Goal: Task Accomplishment & Management: Manage account settings

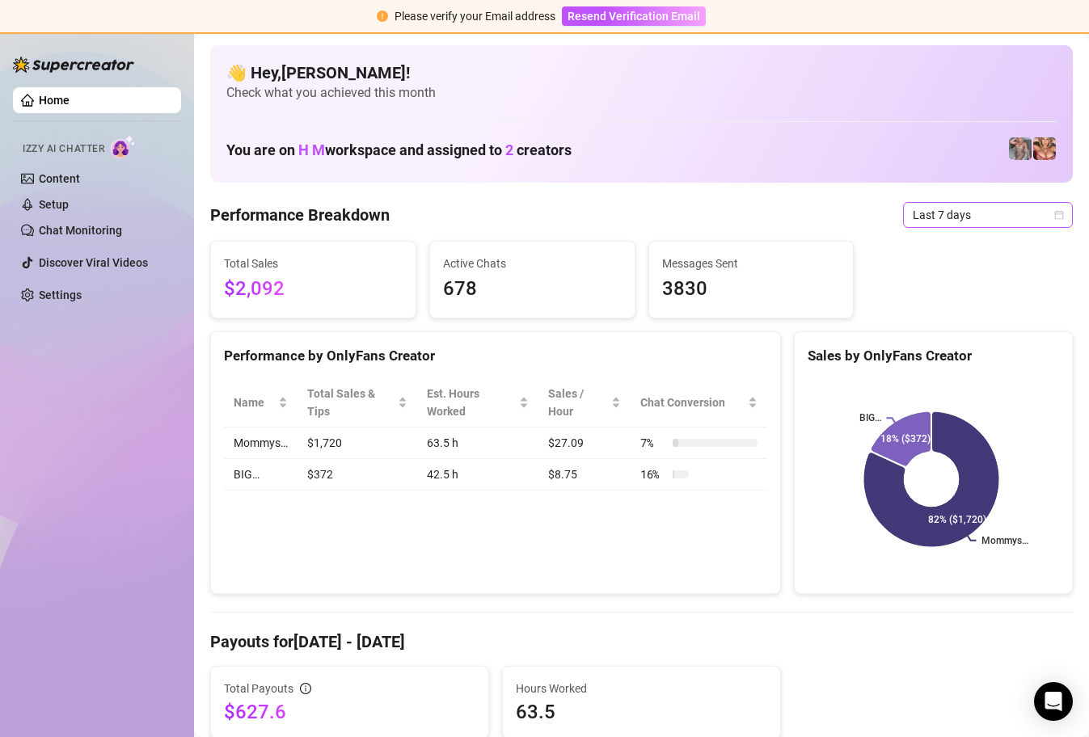
click at [1040, 216] on span "Last 7 days" at bounding box center [988, 215] width 150 height 24
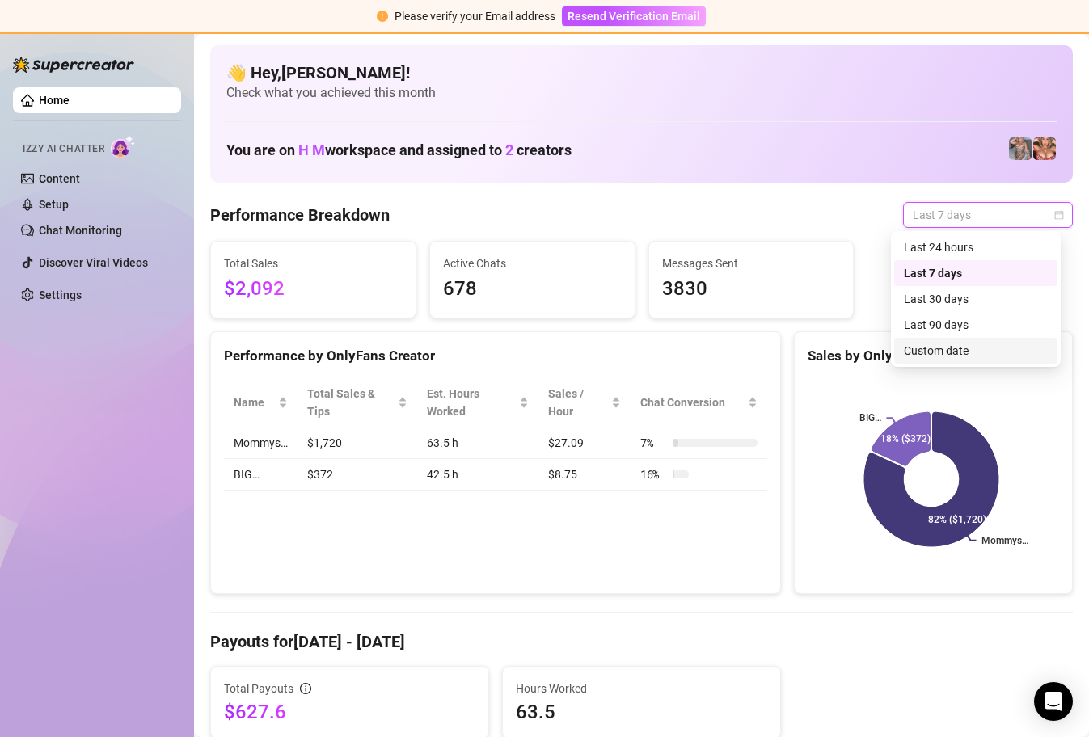
click at [965, 350] on div "Custom date" at bounding box center [976, 351] width 144 height 18
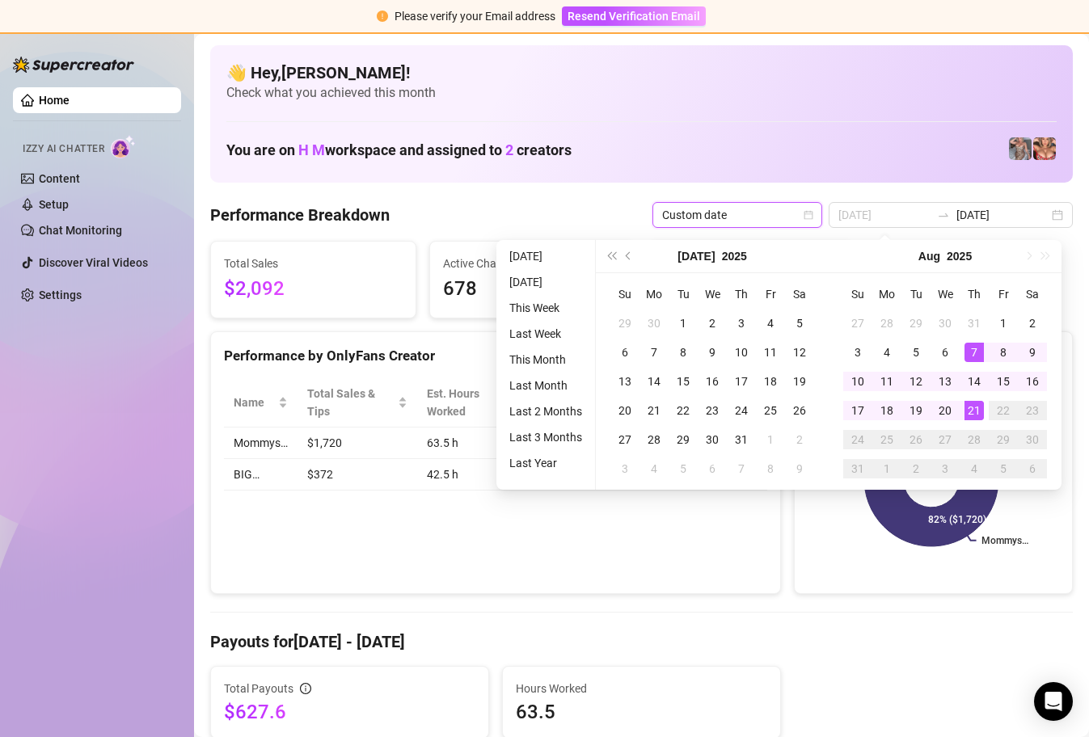
type input "[DATE]"
click at [969, 411] on div "21" at bounding box center [974, 410] width 19 height 19
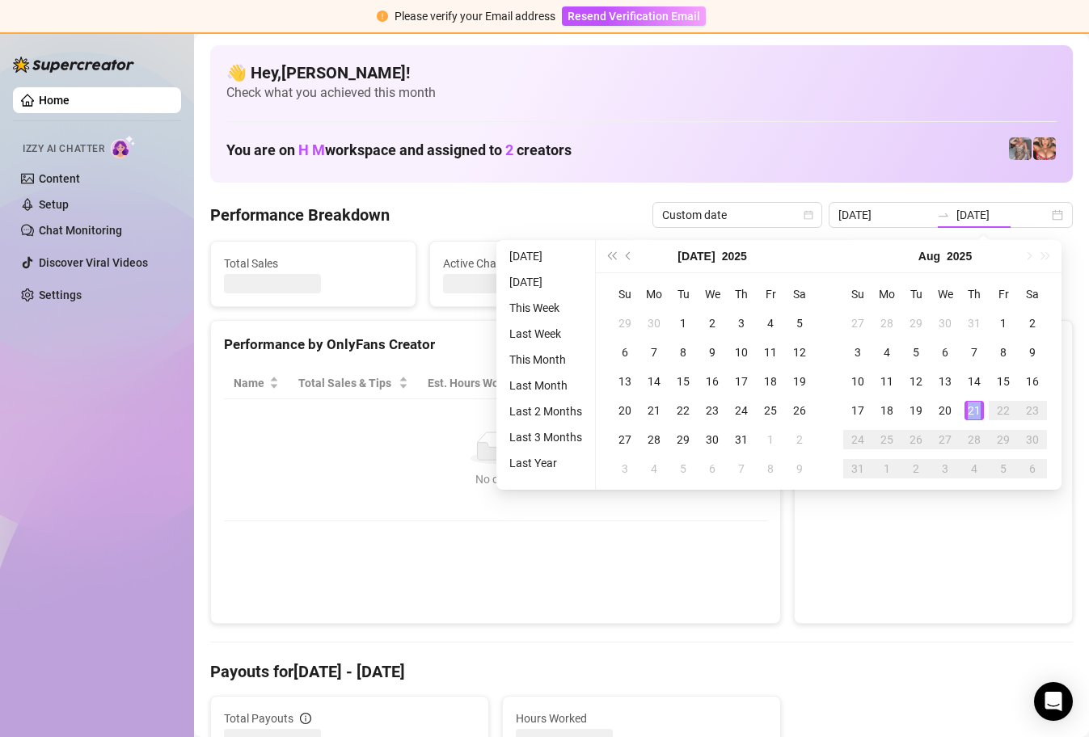
type input "[DATE]"
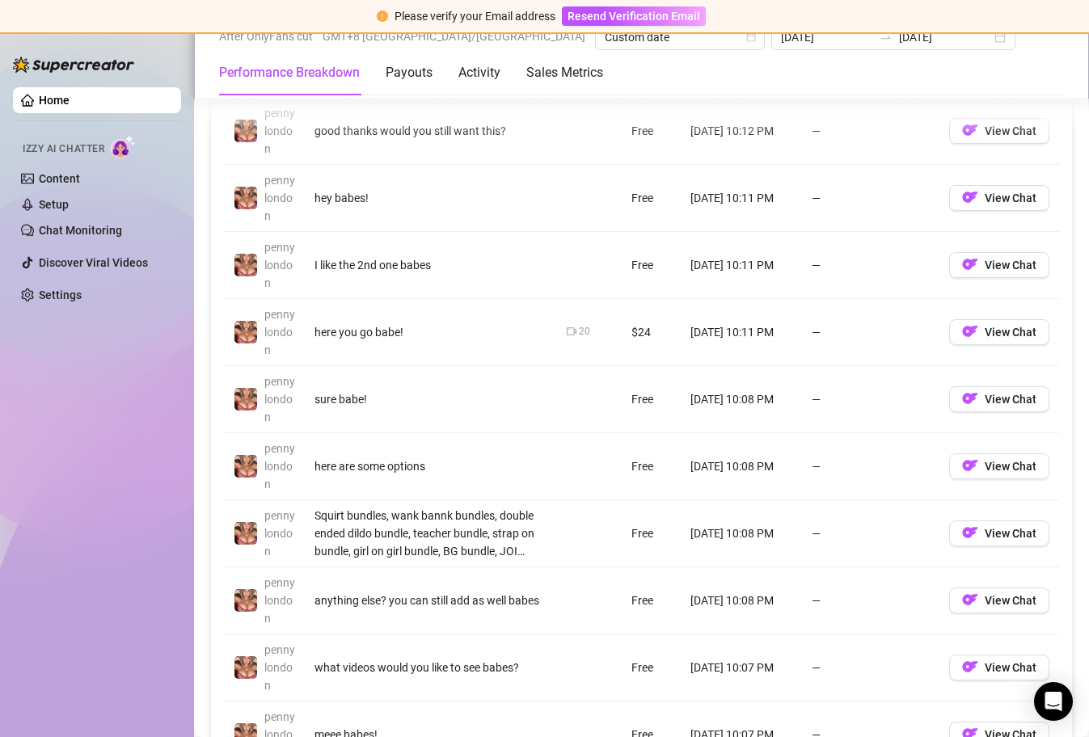
scroll to position [1273, 0]
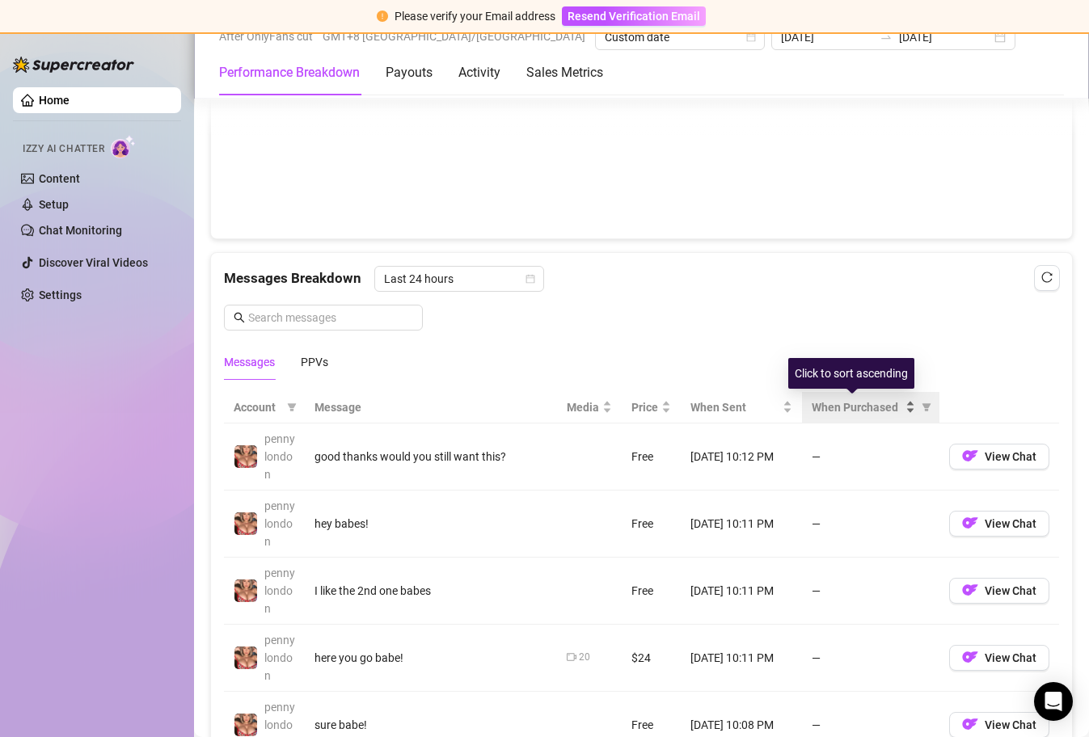
click at [896, 412] on div "When Purchased" at bounding box center [863, 408] width 103 height 18
click at [922, 409] on icon "filter" at bounding box center [927, 408] width 10 height 10
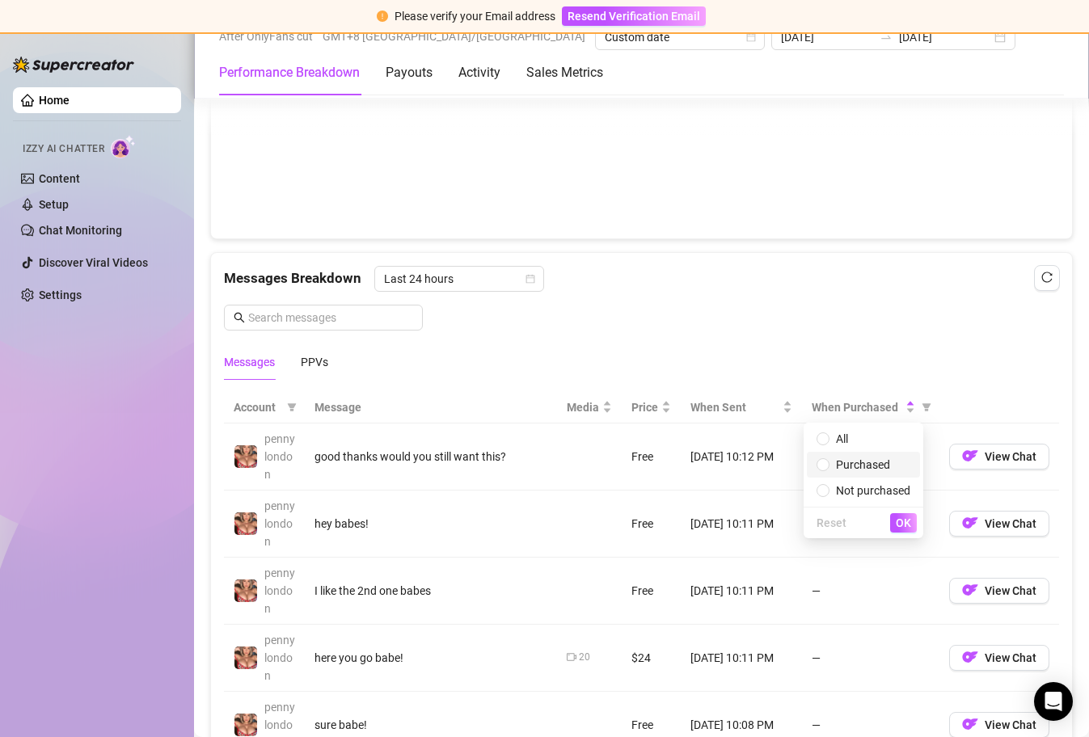
click at [880, 472] on span "Purchased" at bounding box center [864, 465] width 94 height 18
radio input "true"
click at [905, 522] on span "OK" at bounding box center [903, 523] width 15 height 13
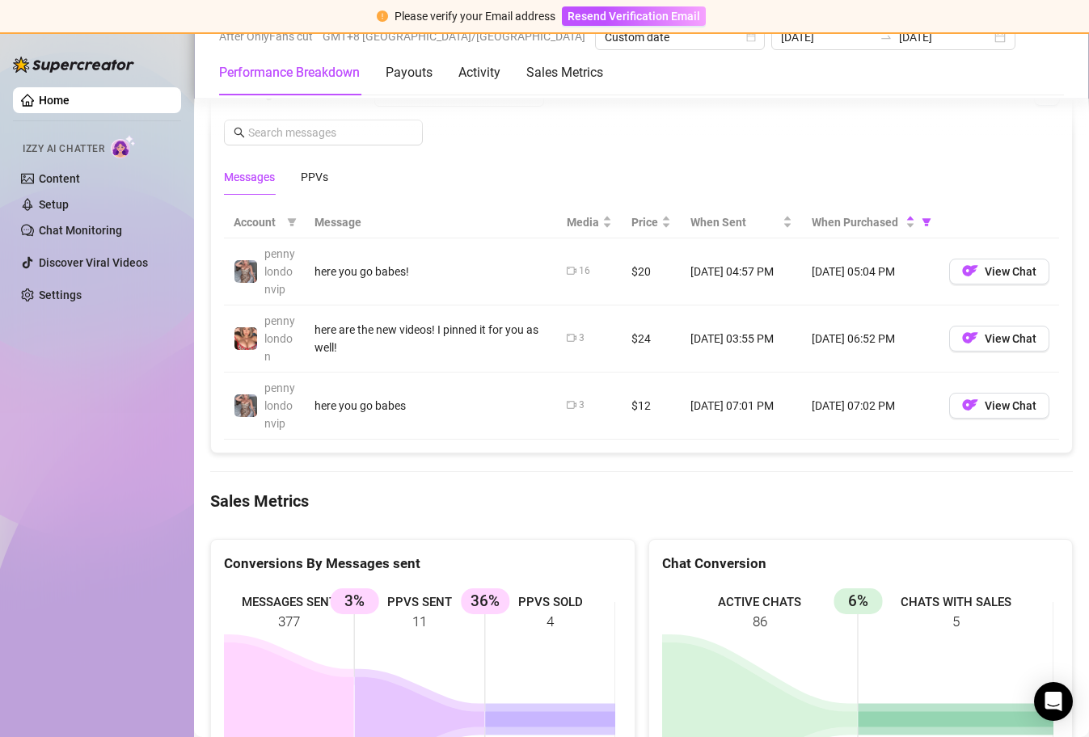
scroll to position [1455, 0]
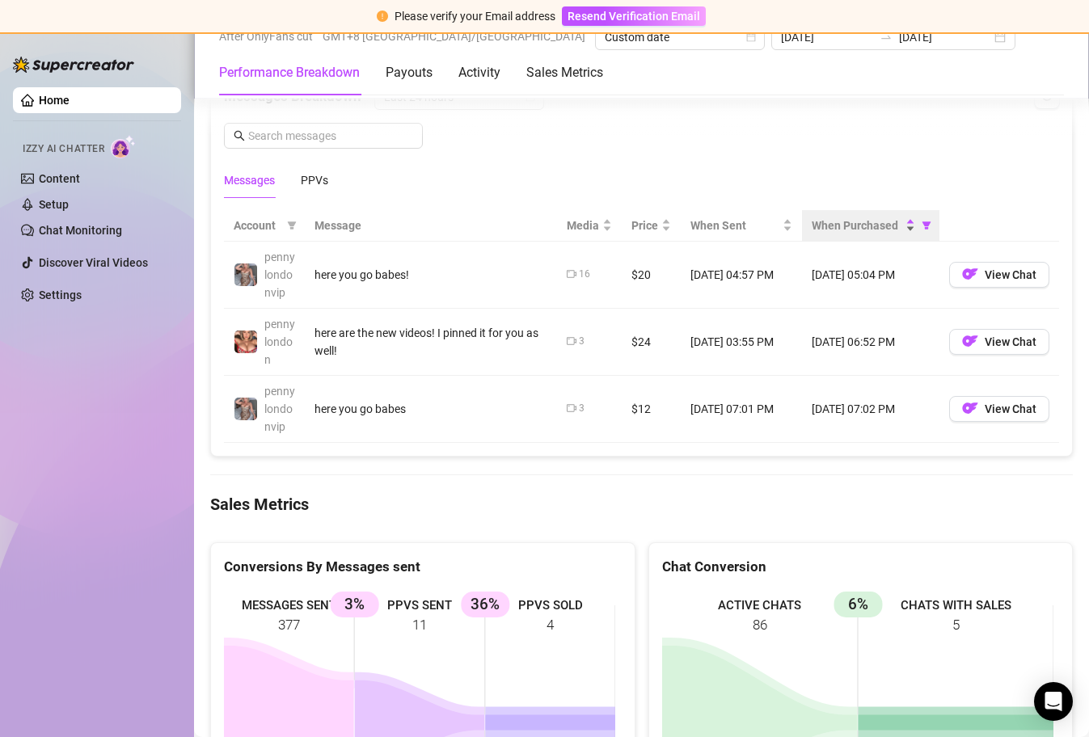
click at [902, 226] on div "When Purchased" at bounding box center [871, 226] width 118 height 18
click at [922, 222] on icon "filter" at bounding box center [926, 226] width 9 height 8
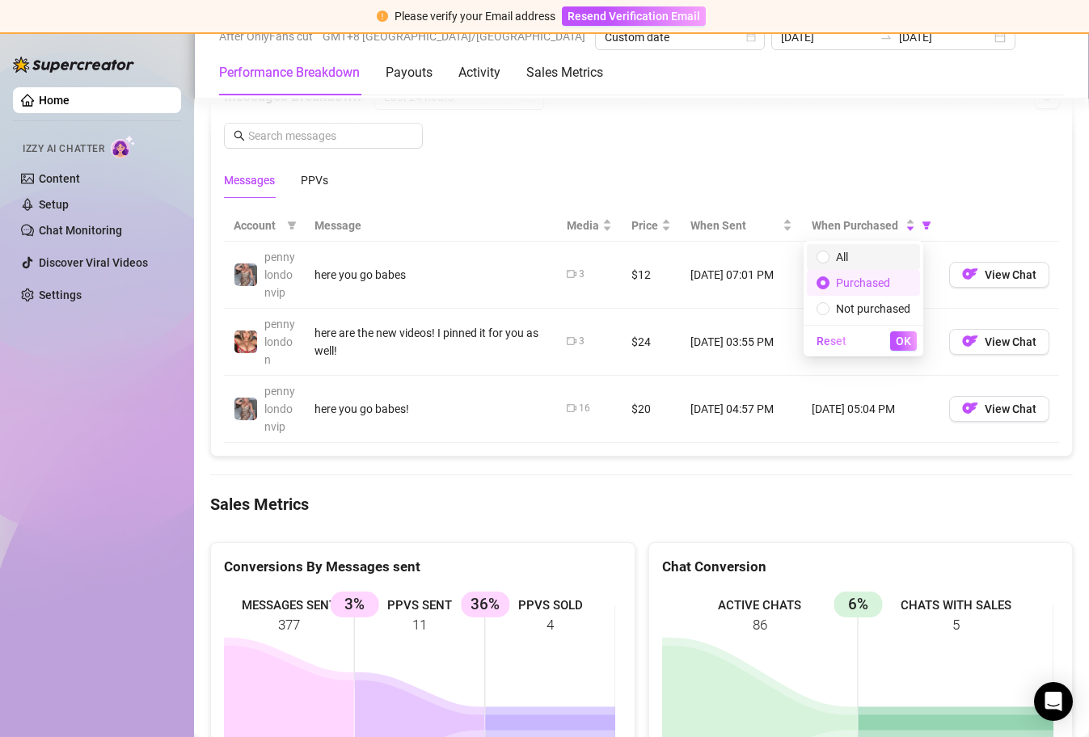
click at [872, 264] on span "All" at bounding box center [864, 257] width 94 height 18
radio input "true"
radio input "false"
click at [903, 345] on span "OK" at bounding box center [903, 341] width 15 height 13
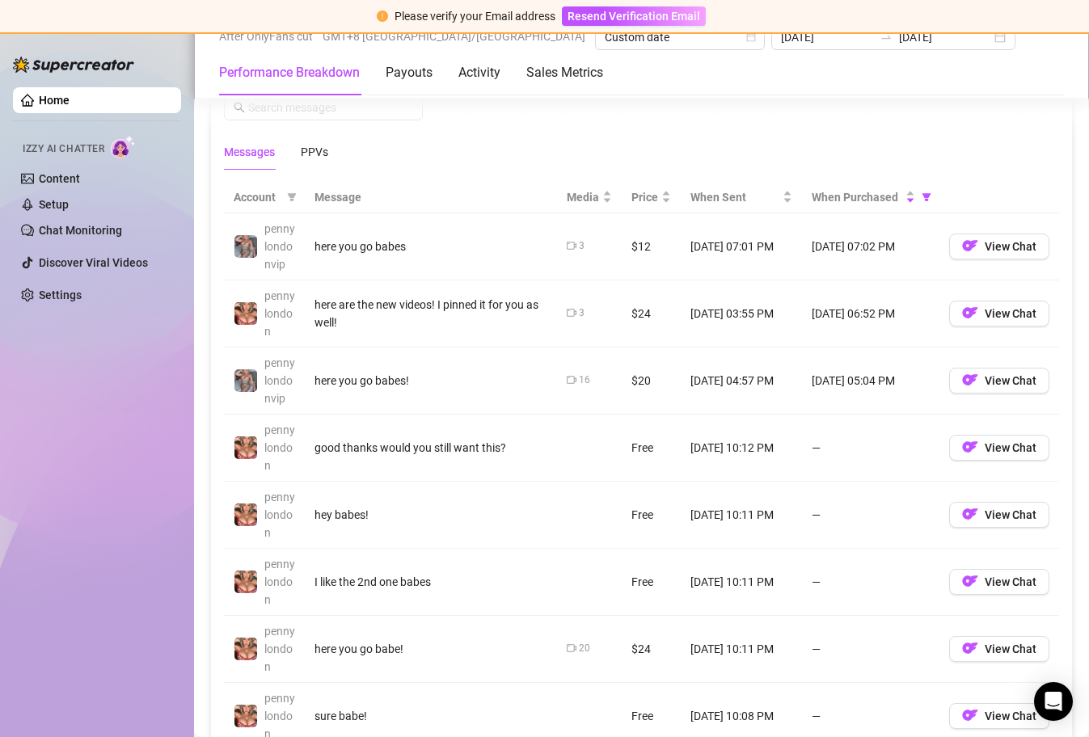
scroll to position [1477, 0]
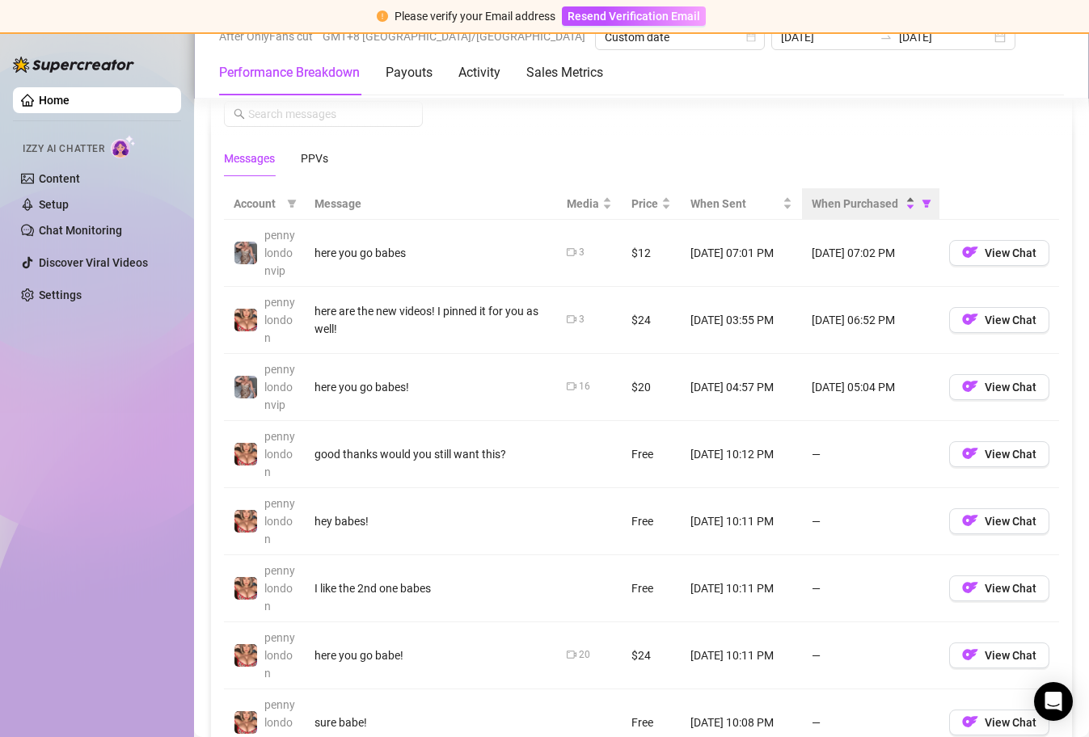
click at [900, 205] on div "When Purchased" at bounding box center [863, 204] width 103 height 18
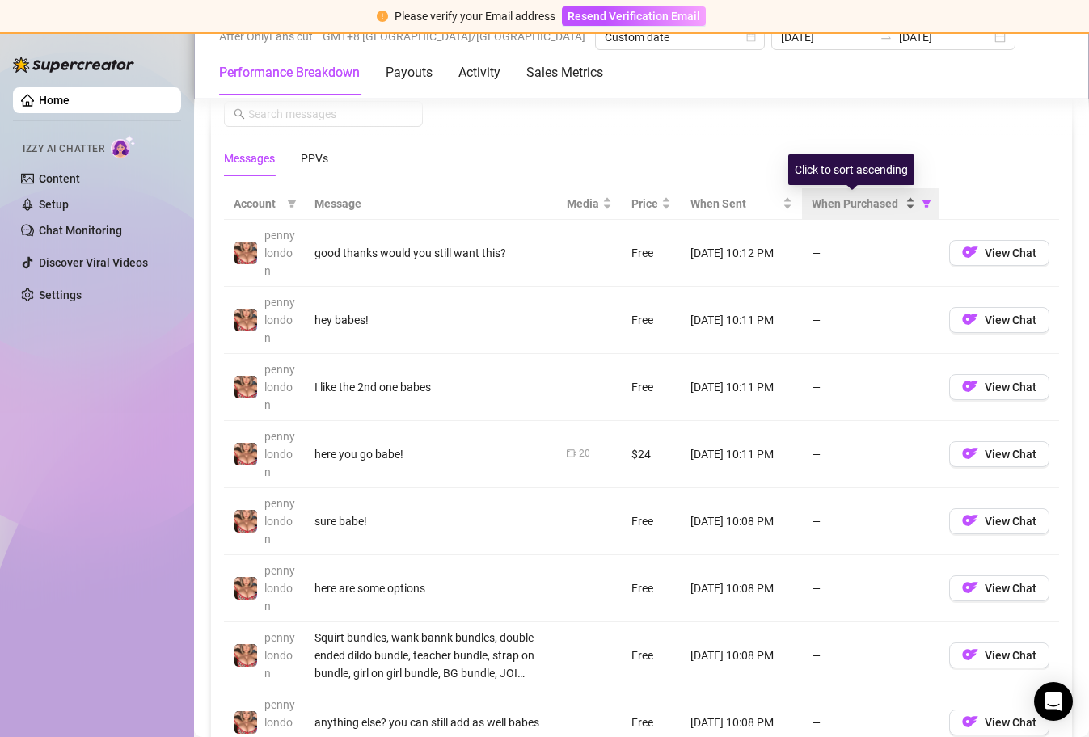
click at [898, 204] on div "When Purchased" at bounding box center [863, 204] width 103 height 18
click at [899, 204] on div "When Purchased" at bounding box center [863, 204] width 103 height 18
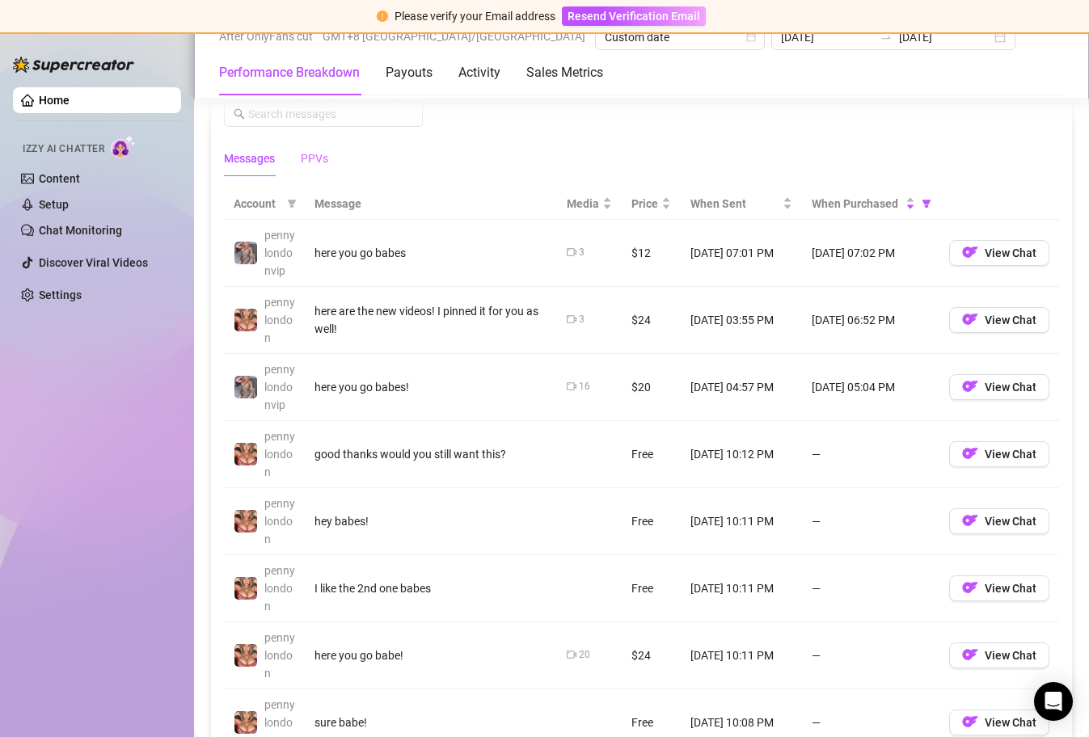
click at [301, 153] on div "Messages PPVs" at bounding box center [276, 158] width 104 height 37
click at [310, 159] on div "PPVs" at bounding box center [314, 159] width 27 height 18
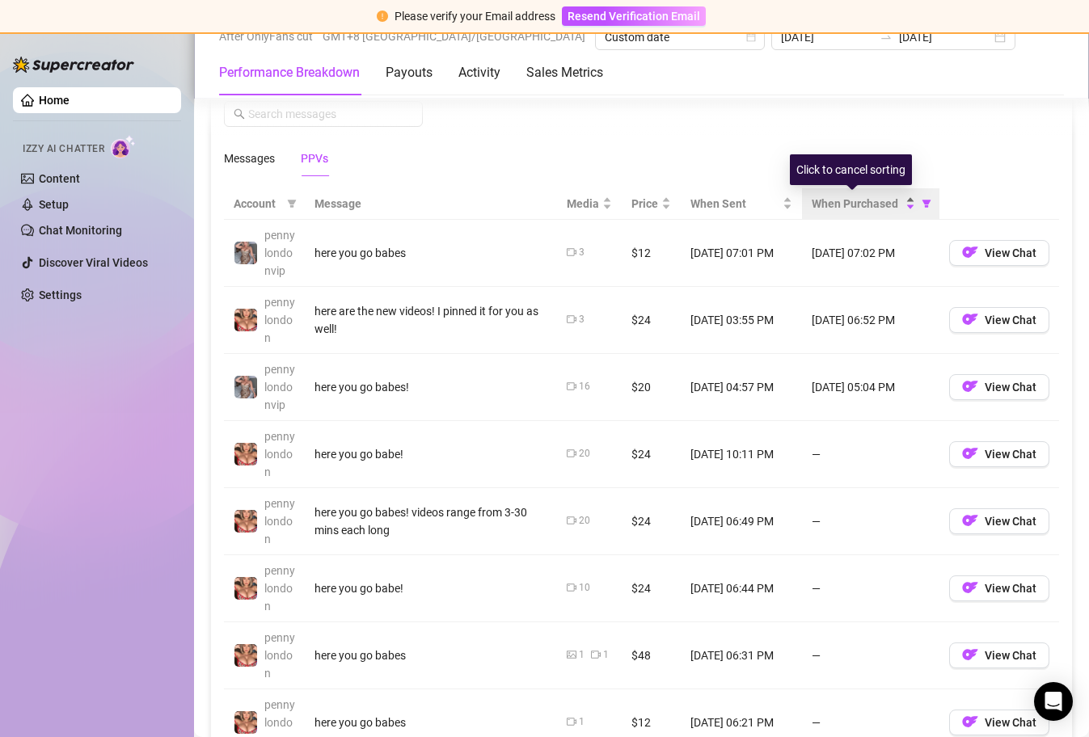
click at [896, 205] on div "When Purchased" at bounding box center [863, 204] width 103 height 18
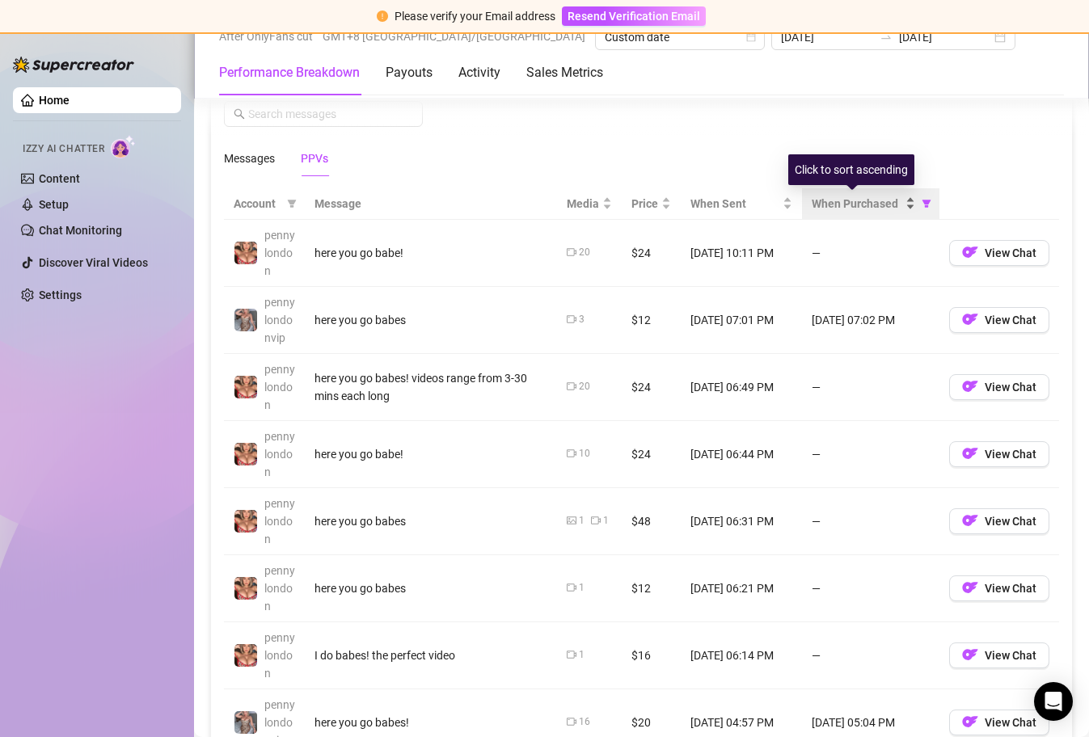
click at [897, 207] on div "When Purchased" at bounding box center [863, 204] width 103 height 18
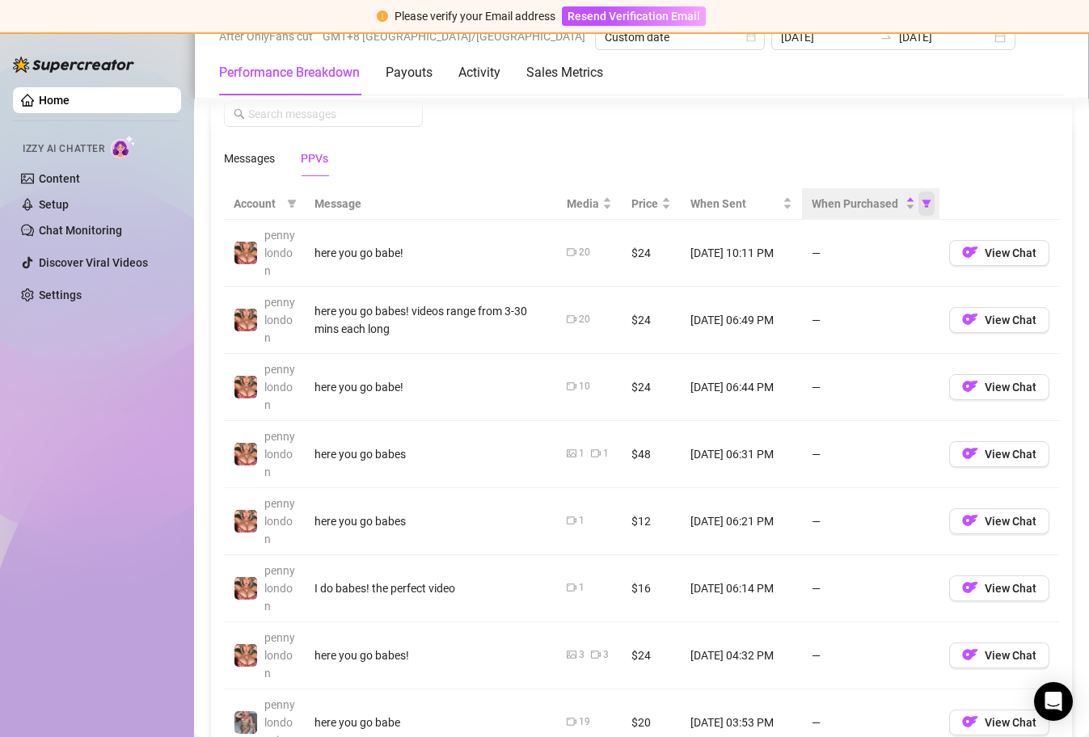
click at [922, 203] on icon "filter" at bounding box center [926, 204] width 9 height 8
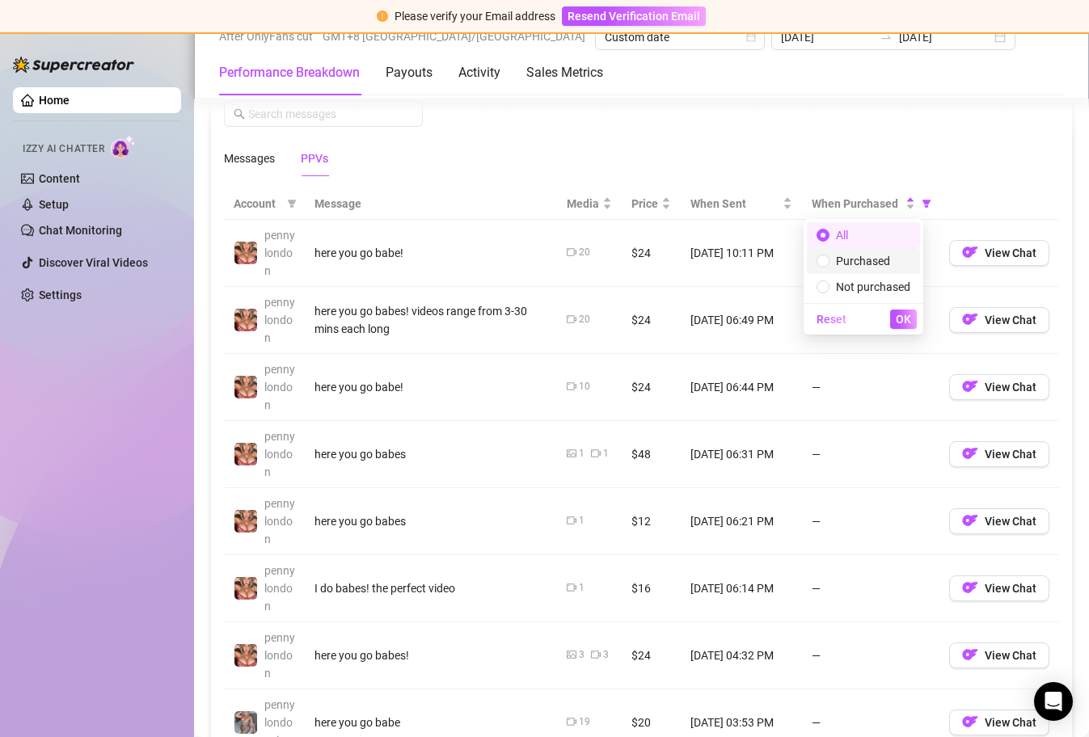
click at [891, 268] on span "Purchased" at bounding box center [864, 261] width 94 height 18
radio input "false"
radio input "true"
click at [902, 310] on button "OK" at bounding box center [903, 319] width 27 height 19
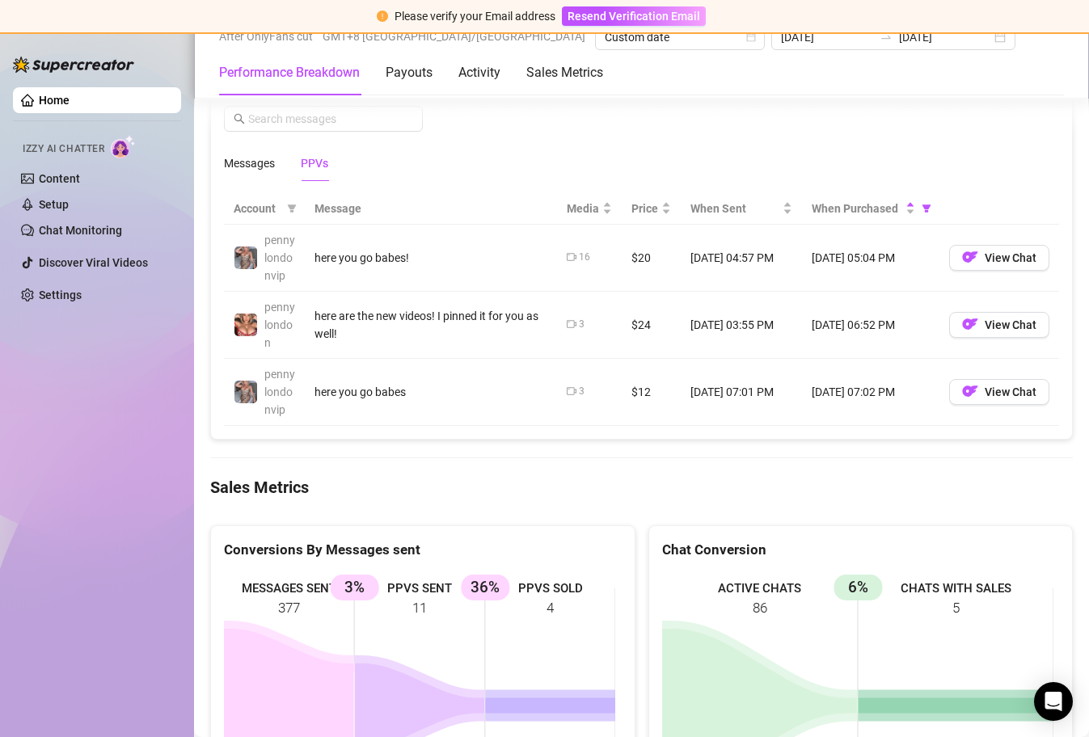
scroll to position [1513, 0]
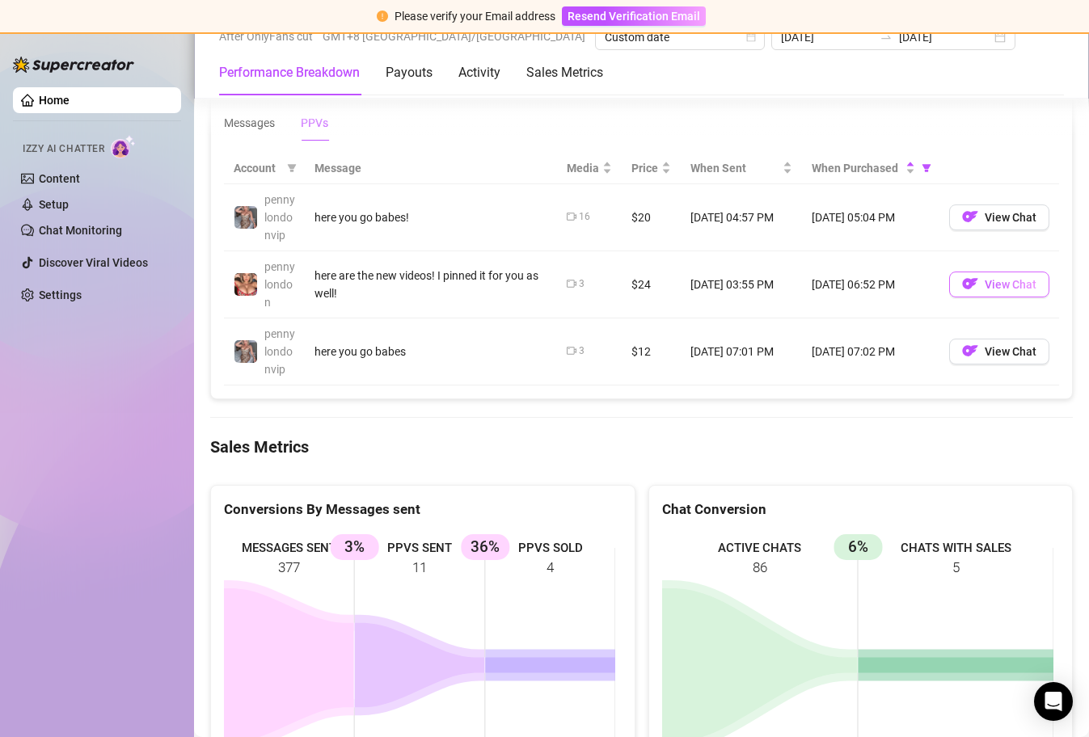
click at [962, 288] on img "button" at bounding box center [970, 284] width 16 height 16
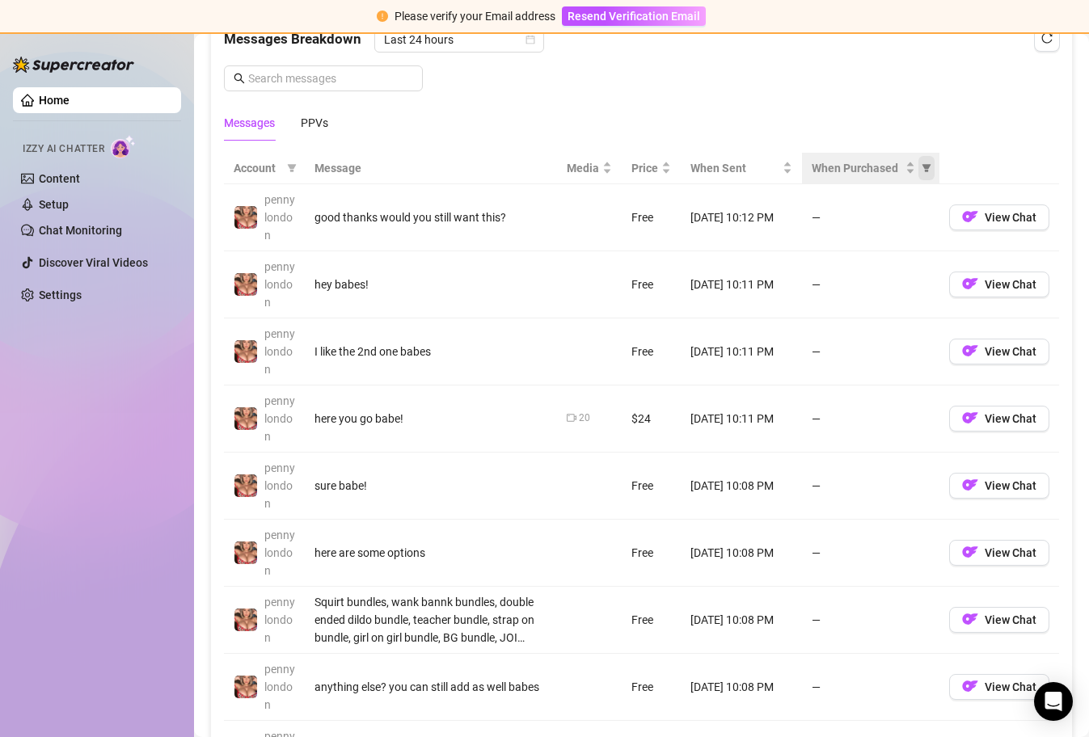
click at [922, 165] on icon "filter" at bounding box center [926, 168] width 9 height 8
click at [885, 227] on span "Purchased" at bounding box center [863, 225] width 54 height 13
radio input "true"
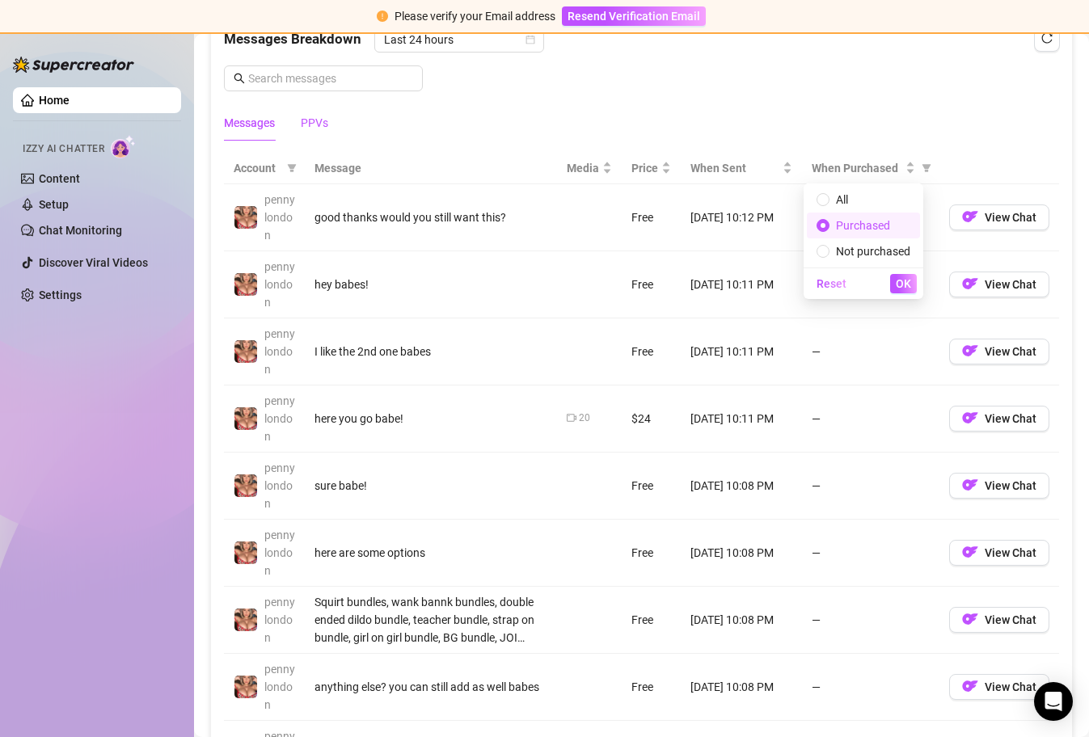
click at [319, 124] on div "PPVs" at bounding box center [314, 123] width 27 height 18
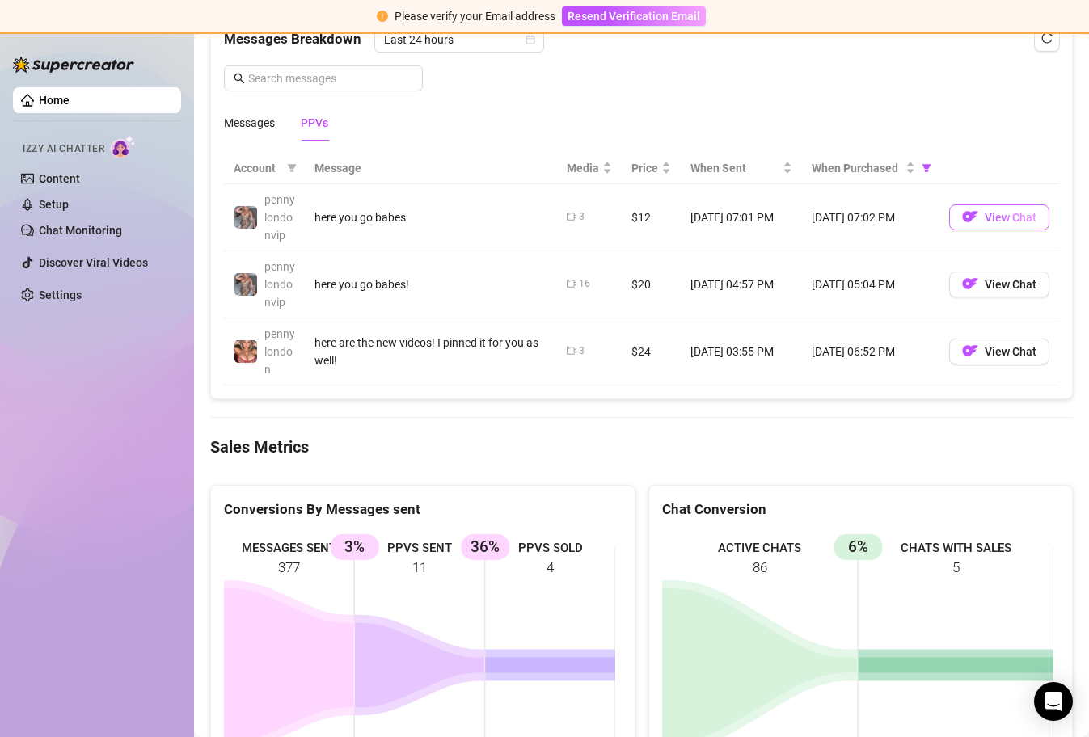
click at [962, 212] on img "button" at bounding box center [970, 217] width 16 height 16
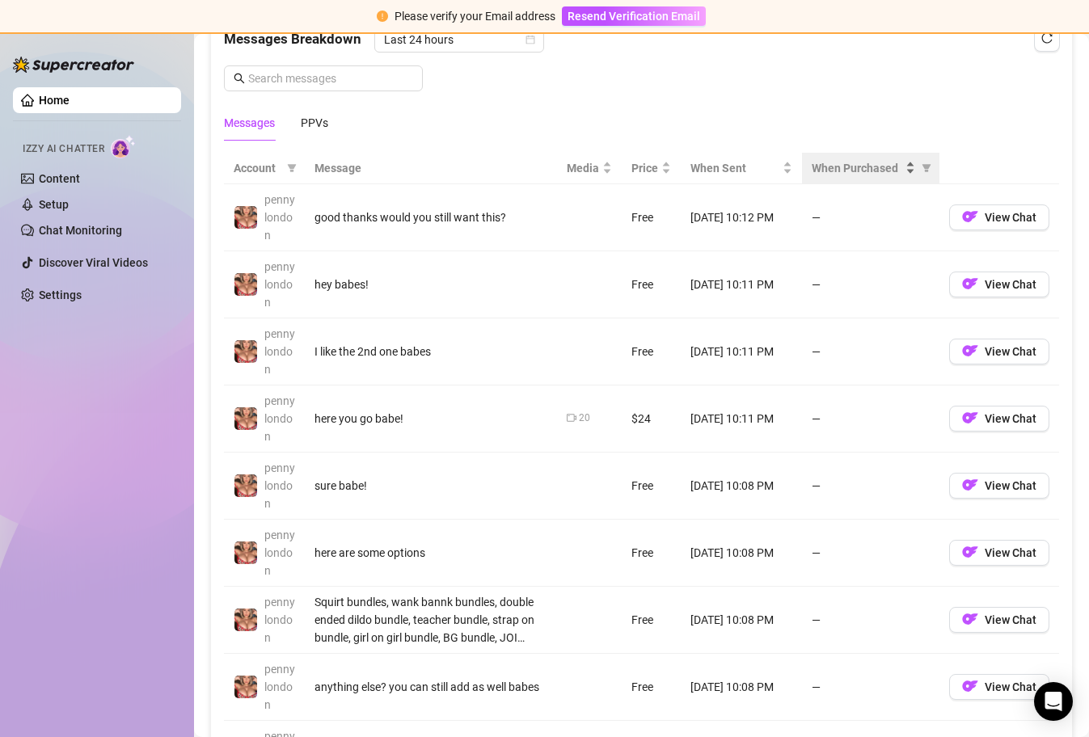
click at [902, 167] on div "When Purchased" at bounding box center [863, 168] width 103 height 18
click at [902, 173] on div "When Purchased" at bounding box center [863, 168] width 103 height 18
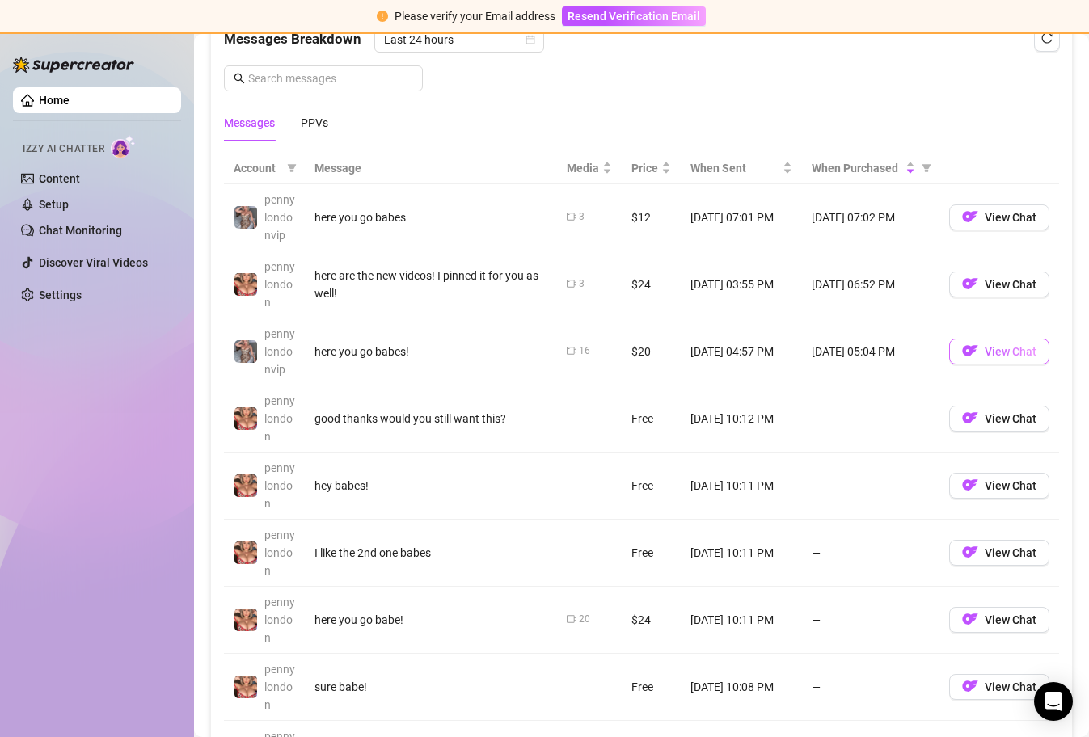
click at [986, 353] on span "View Chat" at bounding box center [1011, 351] width 52 height 13
